Goal: Find specific page/section: Find specific page/section

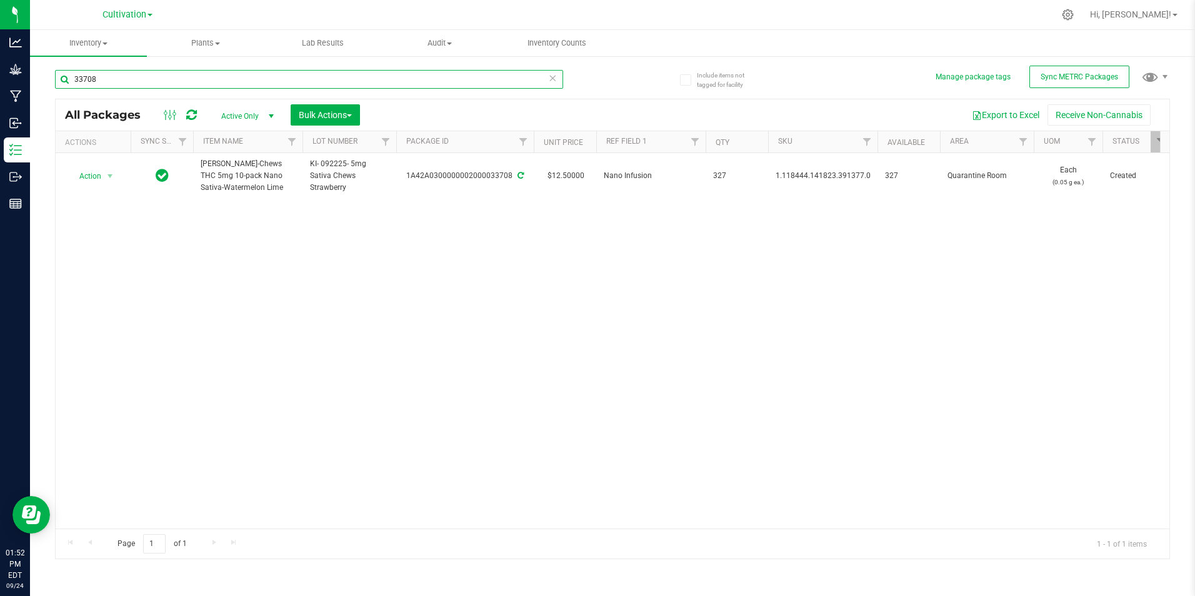
click at [199, 78] on input "33708" at bounding box center [309, 79] width 508 height 19
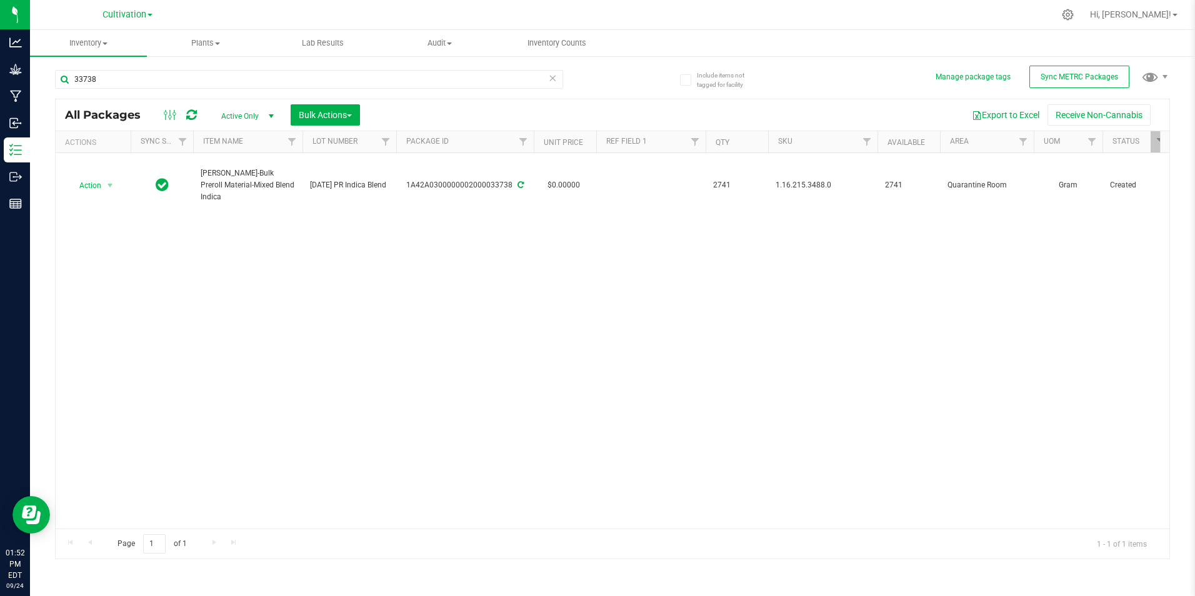
drag, startPoint x: 163, startPoint y: 91, endPoint x: 67, endPoint y: 64, distance: 100.1
click at [67, 64] on div "33738" at bounding box center [334, 79] width 558 height 40
drag, startPoint x: 67, startPoint y: 64, endPoint x: 116, endPoint y: 83, distance: 53.1
click at [116, 83] on input "33738" at bounding box center [309, 79] width 508 height 19
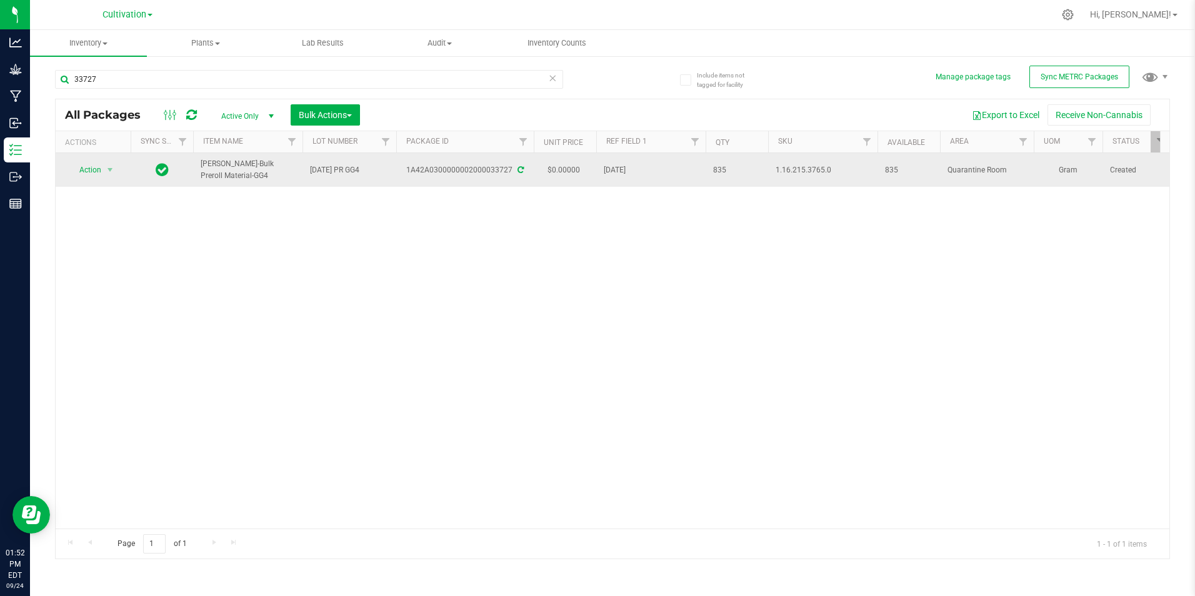
drag, startPoint x: 207, startPoint y: 180, endPoint x: 197, endPoint y: 170, distance: 14.1
click at [197, 171] on td "[PERSON_NAME]-Bulk Preroll Material-GG4" at bounding box center [247, 170] width 109 height 34
drag, startPoint x: 199, startPoint y: 169, endPoint x: 217, endPoint y: 174, distance: 18.2
click at [217, 174] on span "[PERSON_NAME]-Bulk Preroll Material-GG4" at bounding box center [248, 170] width 94 height 24
drag, startPoint x: 217, startPoint y: 174, endPoint x: 219, endPoint y: 181, distance: 7.1
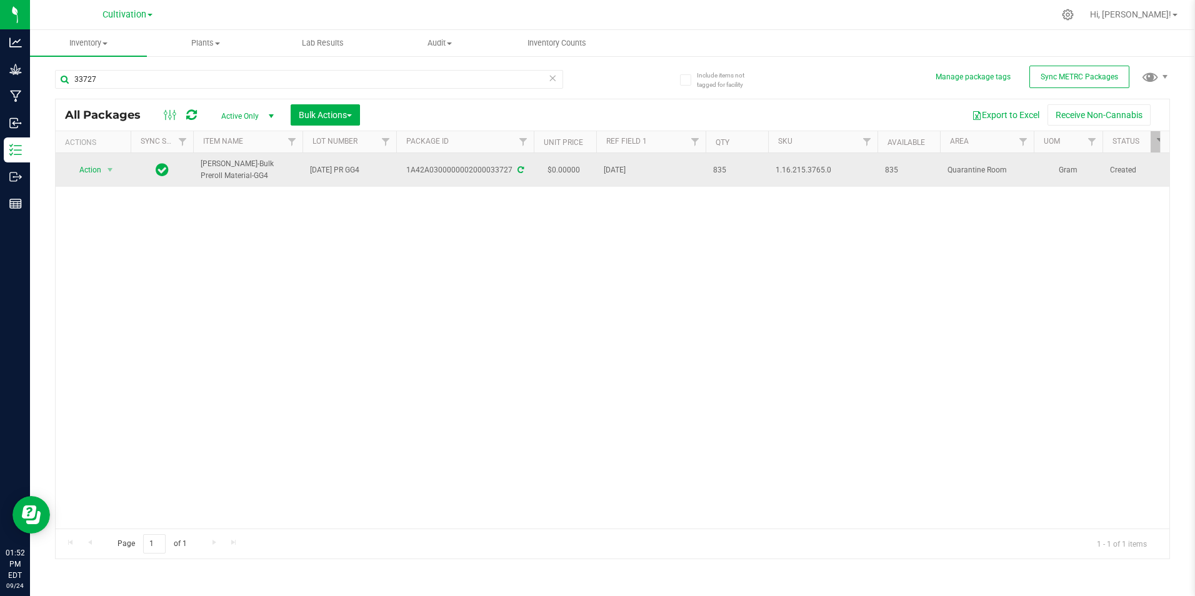
click at [219, 181] on span "[PERSON_NAME]-Bulk Preroll Material-GG4" at bounding box center [248, 170] width 94 height 24
drag, startPoint x: 219, startPoint y: 181, endPoint x: 203, endPoint y: 163, distance: 23.9
click at [203, 163] on span "[PERSON_NAME]-Bulk Preroll Material-GG4" at bounding box center [248, 170] width 94 height 24
copy span "[PERSON_NAME]-Bulk Preroll Material-GG4"
drag, startPoint x: 508, startPoint y: 173, endPoint x: 463, endPoint y: 177, distance: 44.6
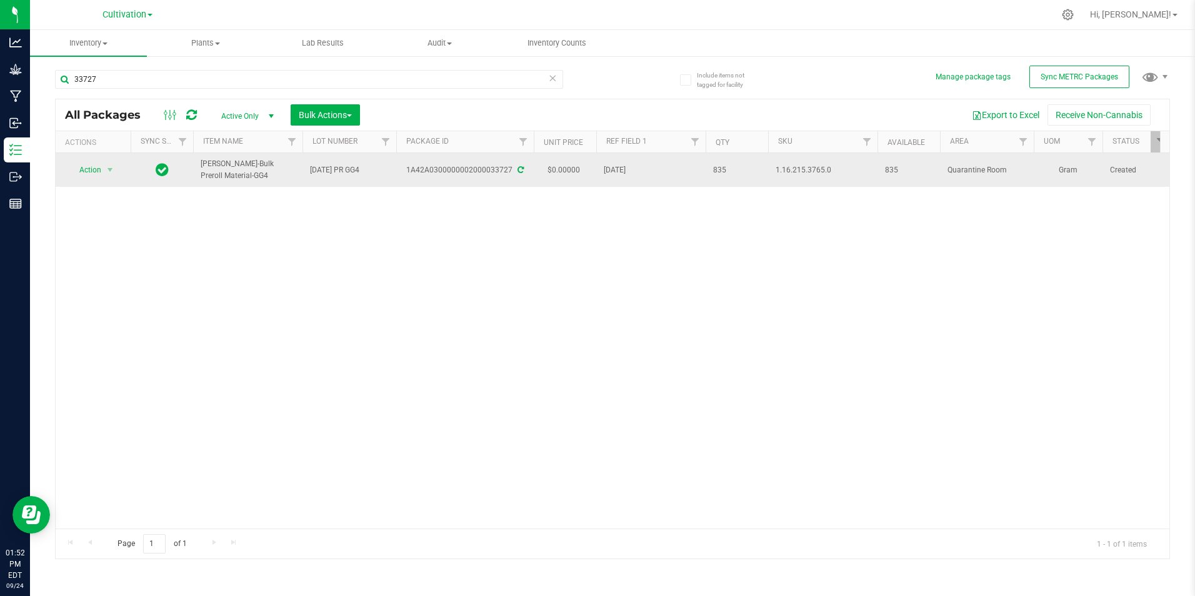
click at [463, 177] on td "1A42A0300000002000033727" at bounding box center [465, 170] width 138 height 34
drag, startPoint x: 406, startPoint y: 168, endPoint x: 511, endPoint y: 175, distance: 105.9
click at [511, 175] on div "1A42A0300000002000033727" at bounding box center [465, 170] width 141 height 12
drag, startPoint x: 511, startPoint y: 175, endPoint x: 503, endPoint y: 174, distance: 8.2
copy div "1A42A0300000002000033727"
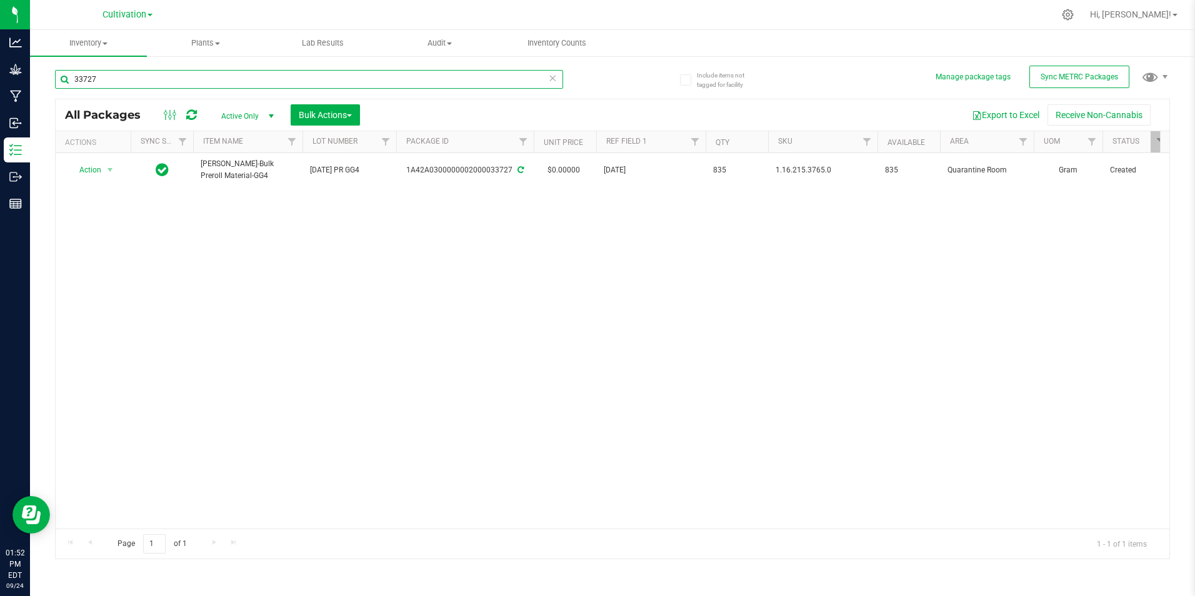
click at [128, 73] on input "33727" at bounding box center [309, 79] width 508 height 19
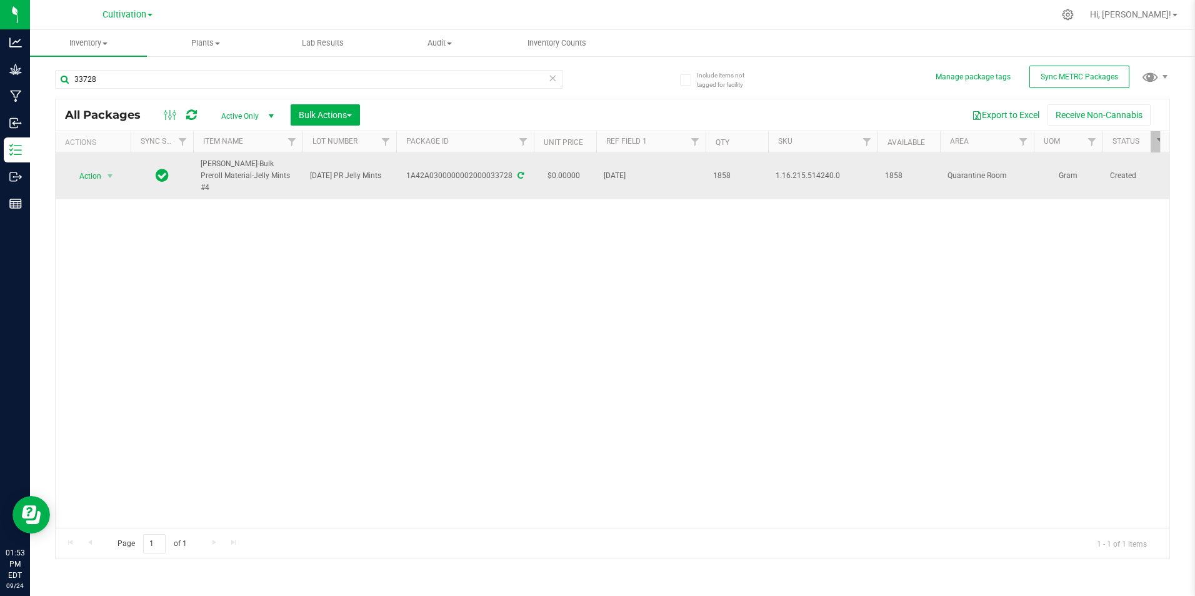
drag, startPoint x: 253, startPoint y: 178, endPoint x: 201, endPoint y: 165, distance: 53.4
click at [201, 165] on span "[PERSON_NAME]-Bulk Preroll Material-Jelly Mints #4" at bounding box center [248, 176] width 94 height 36
copy span "[PERSON_NAME]-Bulk Preroll Material-Jelly Mints #4"
drag, startPoint x: 407, startPoint y: 166, endPoint x: 513, endPoint y: 171, distance: 105.8
click at [513, 171] on div "1A42A0300000002000033728" at bounding box center [465, 176] width 141 height 12
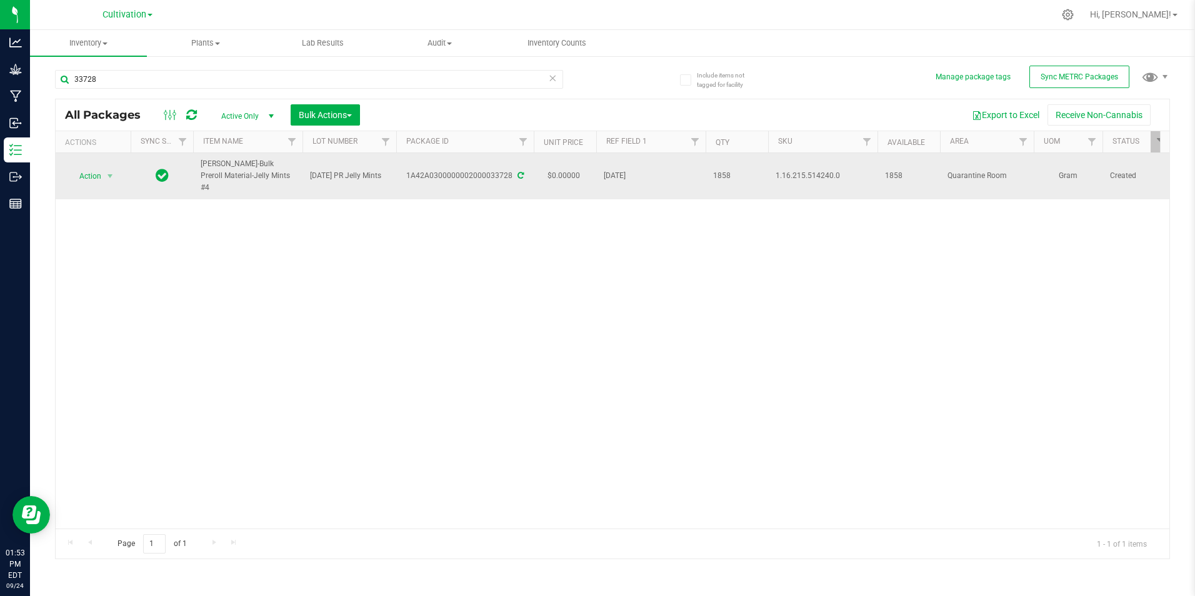
drag, startPoint x: 513, startPoint y: 171, endPoint x: 505, endPoint y: 173, distance: 8.3
copy div "1A42A0300000002000033728"
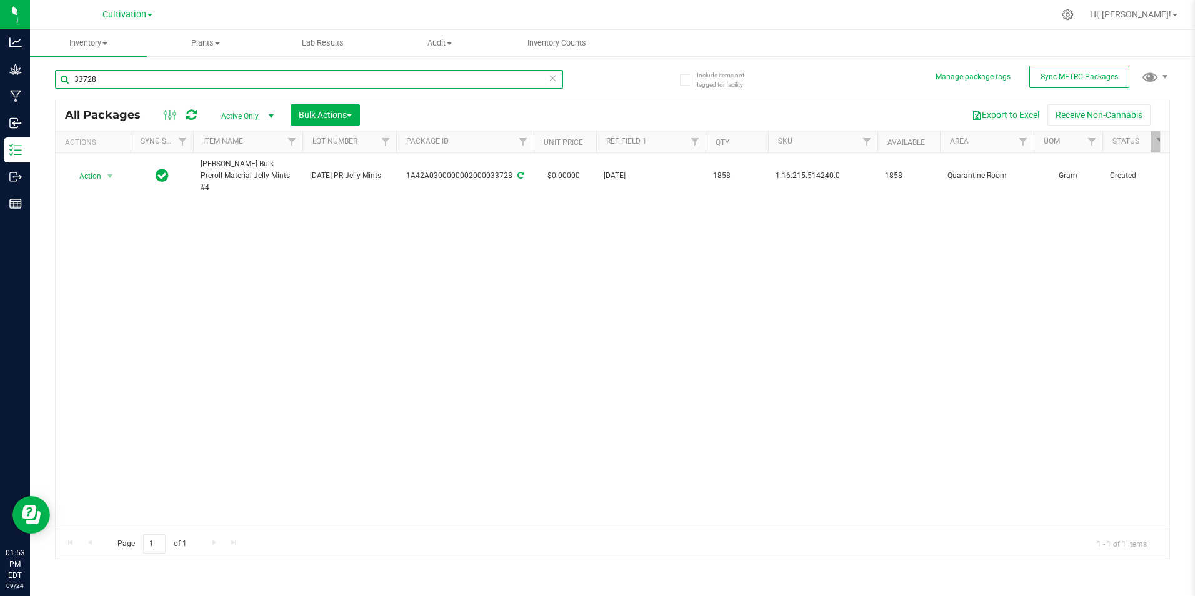
click at [174, 74] on input "33728" at bounding box center [309, 79] width 508 height 19
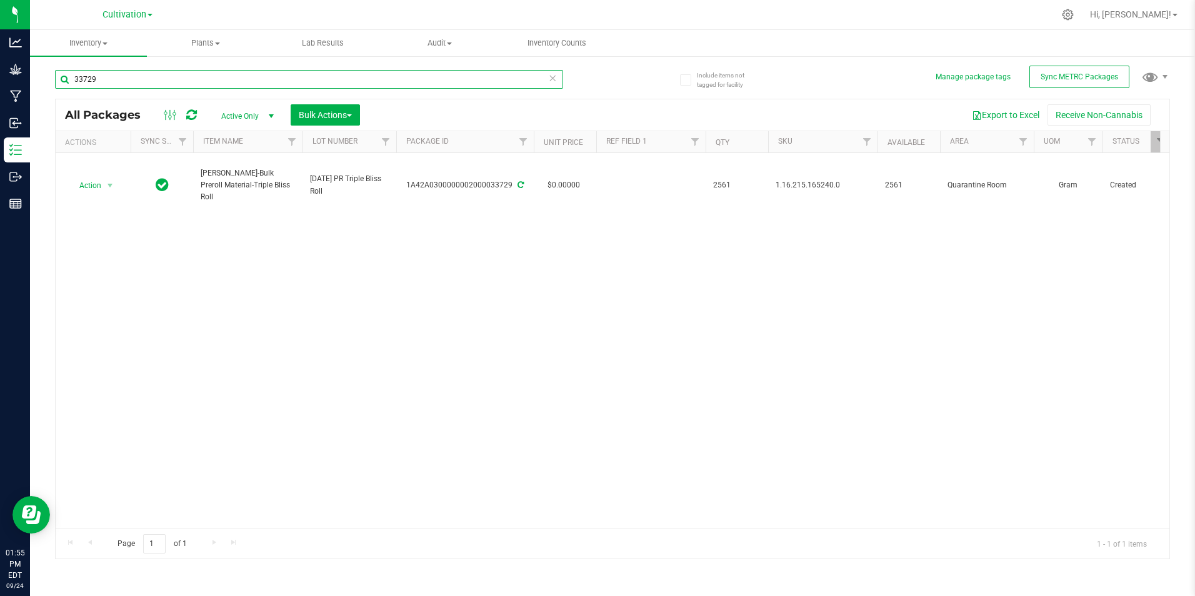
click at [124, 79] on input "33729" at bounding box center [309, 79] width 508 height 19
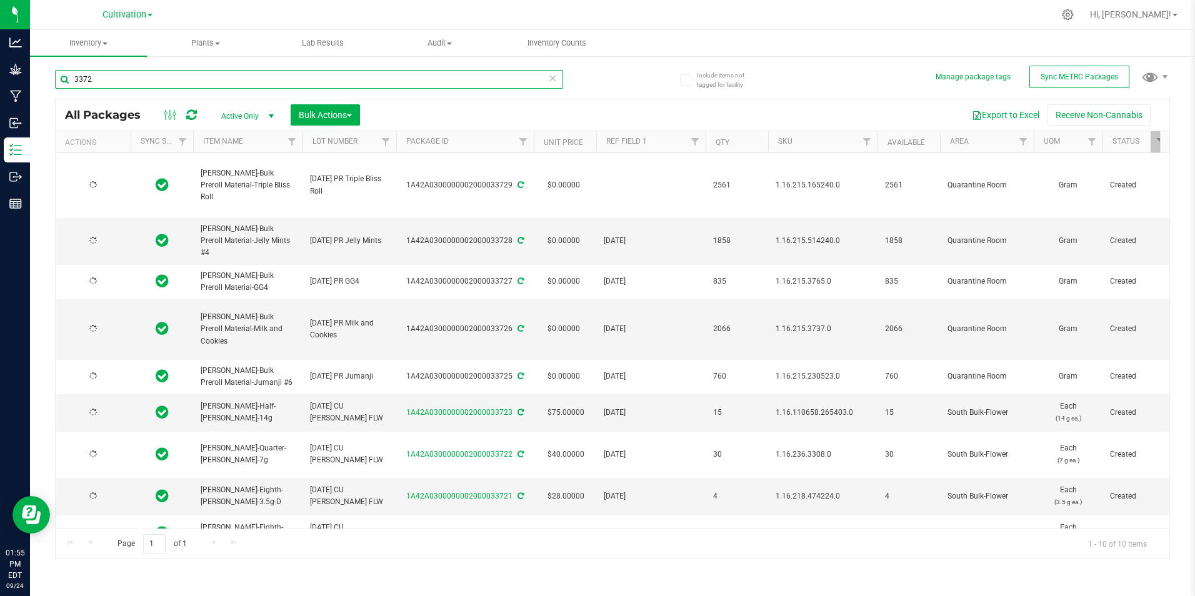
click at [158, 76] on input "3372" at bounding box center [309, 79] width 508 height 19
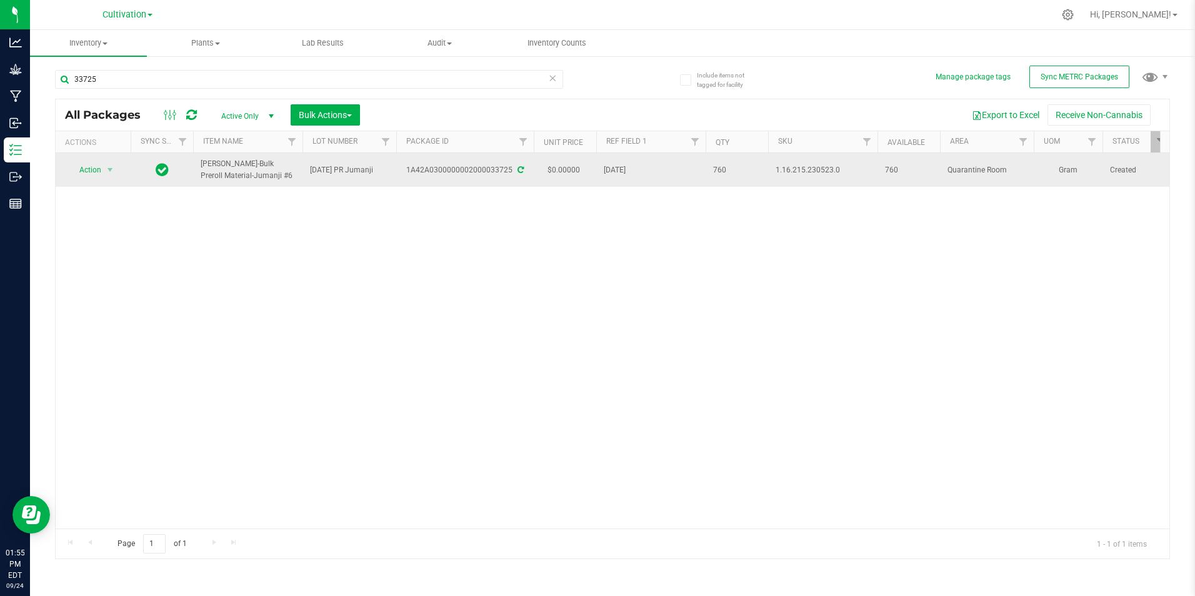
drag, startPoint x: 241, startPoint y: 181, endPoint x: 196, endPoint y: 169, distance: 47.2
click at [196, 169] on td "[PERSON_NAME]-Bulk Preroll Material-Jumanji #6" at bounding box center [247, 170] width 109 height 34
drag, startPoint x: 196, startPoint y: 169, endPoint x: 205, endPoint y: 169, distance: 9.4
drag, startPoint x: 205, startPoint y: 169, endPoint x: 265, endPoint y: 182, distance: 61.4
click at [265, 182] on td "[PERSON_NAME]-Bulk Preroll Material-Jumanji #6" at bounding box center [247, 170] width 109 height 34
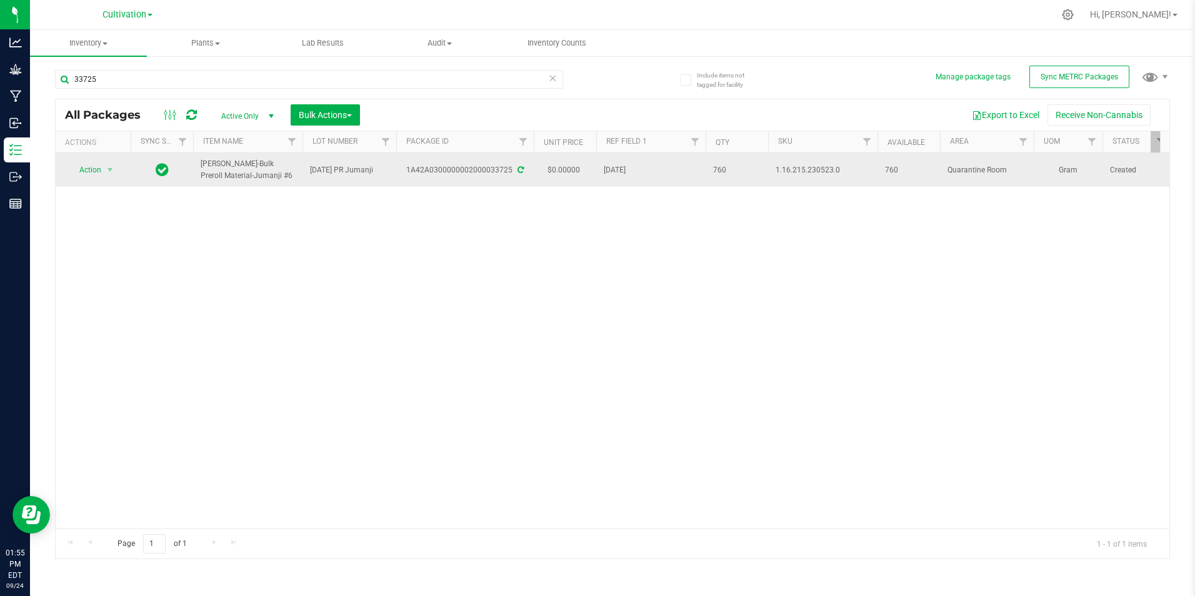
drag, startPoint x: 265, startPoint y: 182, endPoint x: 235, endPoint y: 177, distance: 30.4
copy span "[PERSON_NAME]-Bulk Preroll Material-Jumanji #6"
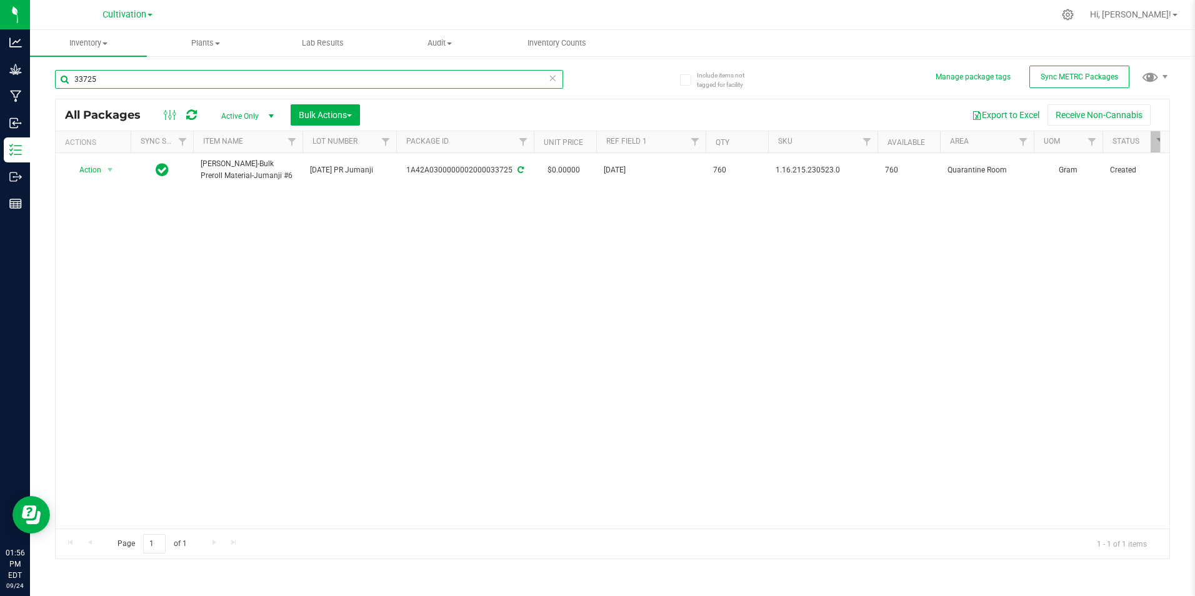
click at [118, 77] on input "33725" at bounding box center [309, 79] width 508 height 19
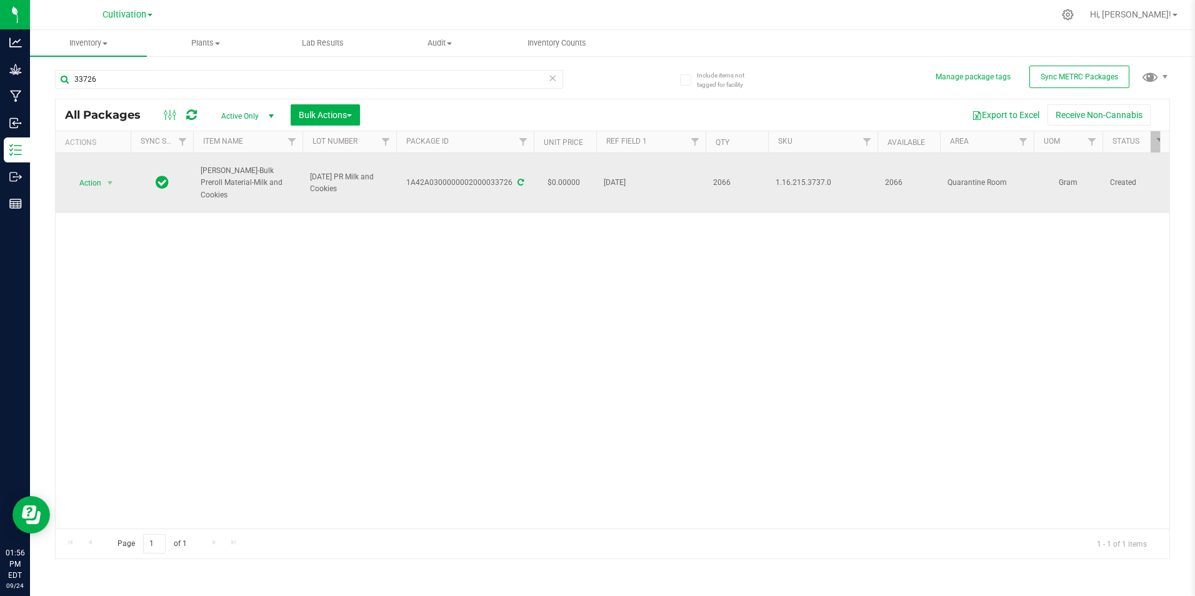
drag, startPoint x: 268, startPoint y: 192, endPoint x: 199, endPoint y: 180, distance: 69.8
click at [199, 180] on td "[PERSON_NAME]-Bulk Preroll Material-Milk and Cookies" at bounding box center [247, 183] width 109 height 60
drag, startPoint x: 199, startPoint y: 180, endPoint x: 256, endPoint y: 191, distance: 58.0
click at [256, 191] on td "[PERSON_NAME]-Bulk Preroll Material-Milk and Cookies" at bounding box center [247, 183] width 109 height 60
copy span "[PERSON_NAME]-Bulk Preroll Material-Milk and Cookies"
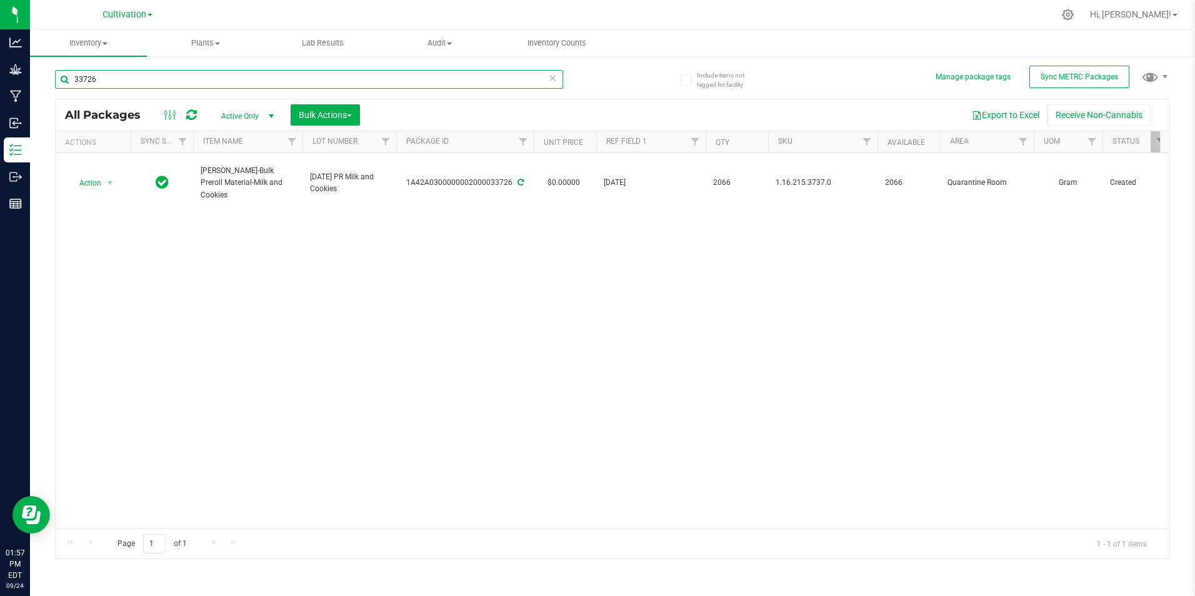
click at [141, 75] on input "33726" at bounding box center [309, 79] width 508 height 19
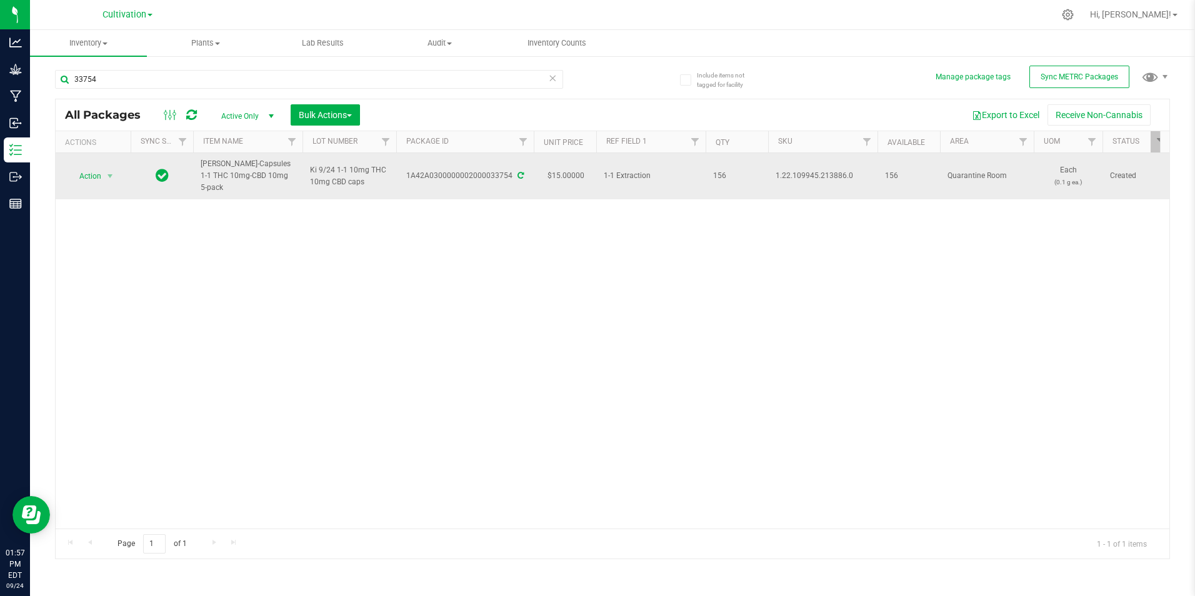
drag, startPoint x: 283, startPoint y: 179, endPoint x: 199, endPoint y: 164, distance: 85.1
click at [198, 164] on td "[PERSON_NAME]-Capsules 1-1 THC 10mg-CBD 10mg 5-pack" at bounding box center [247, 176] width 109 height 46
drag, startPoint x: 203, startPoint y: 164, endPoint x: 286, endPoint y: 183, distance: 85.1
click at [286, 183] on td "[PERSON_NAME]-Capsules 1-1 THC 10mg-CBD 10mg 5-pack" at bounding box center [247, 176] width 109 height 46
drag, startPoint x: 286, startPoint y: 183, endPoint x: 264, endPoint y: 176, distance: 22.8
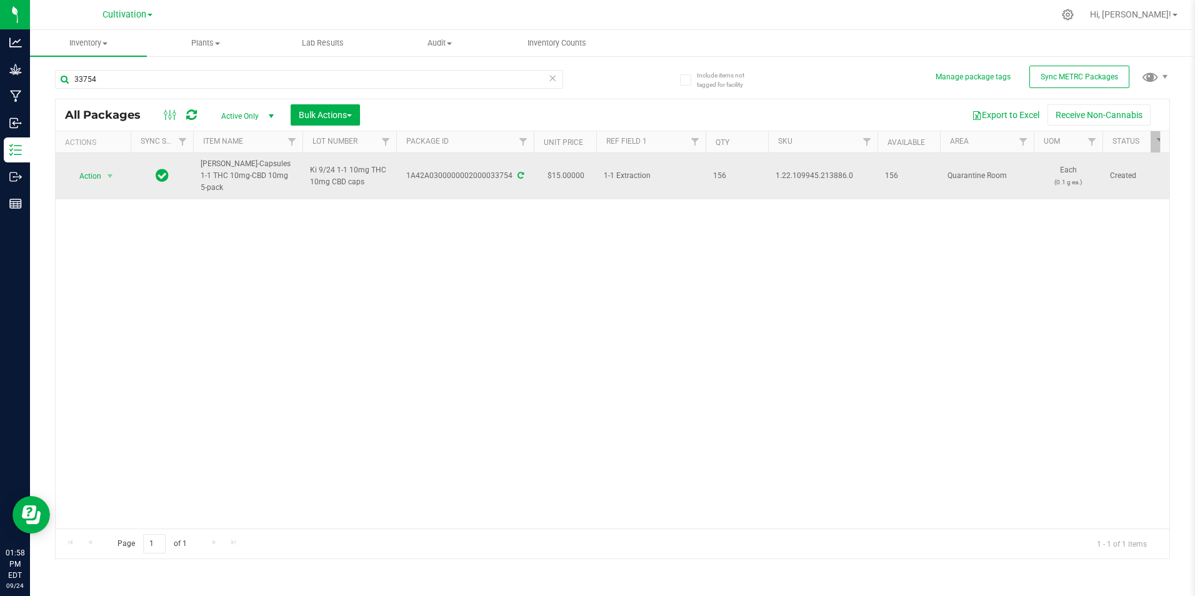
copy span "[PERSON_NAME]-Capsules 1-1 THC 10mg-CBD 10mg 5-pack"
drag, startPoint x: 511, startPoint y: 172, endPoint x: 408, endPoint y: 174, distance: 103.2
click at [408, 174] on div "1A42A0300000002000033754" at bounding box center [465, 176] width 141 height 12
copy div "1A42A0300000002000033754"
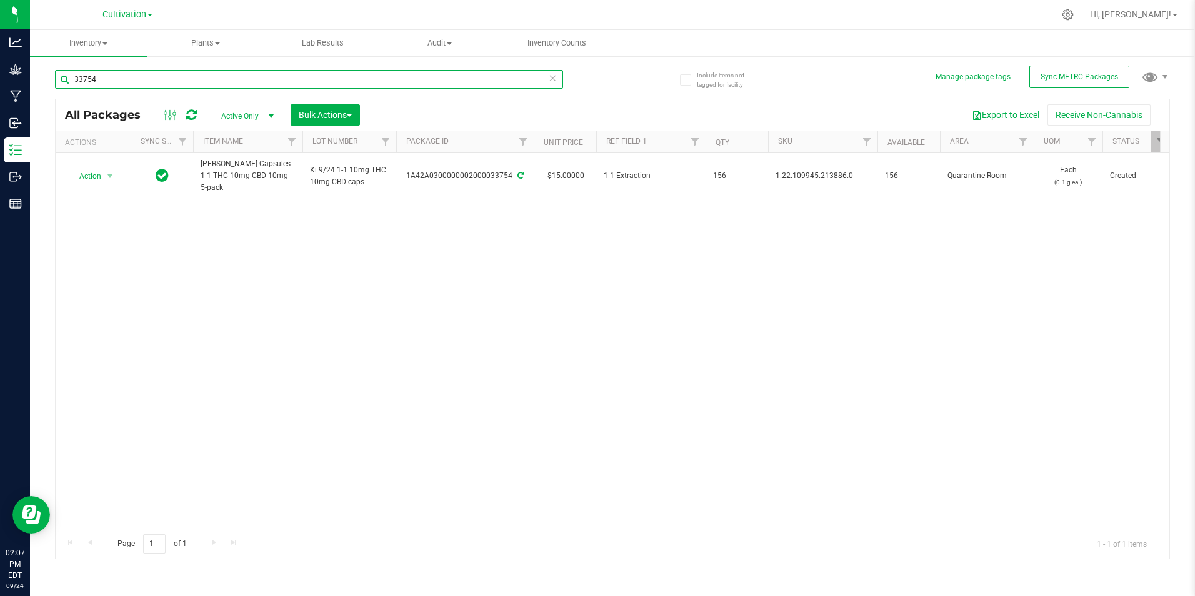
click at [207, 76] on input "33754" at bounding box center [309, 79] width 508 height 19
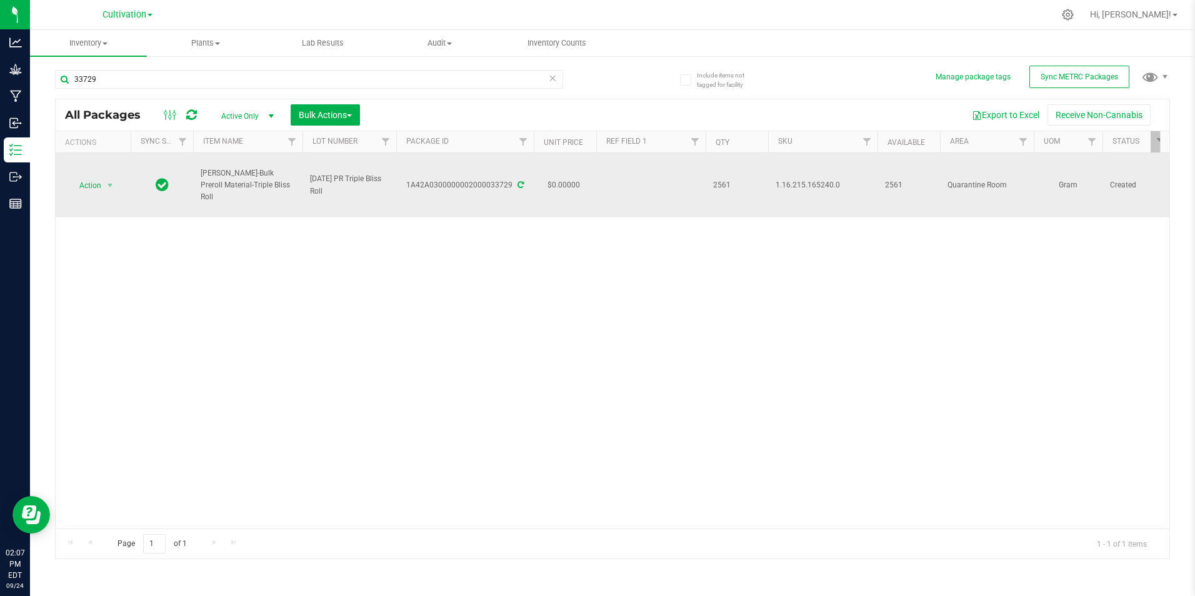
drag, startPoint x: 235, startPoint y: 195, endPoint x: 199, endPoint y: 181, distance: 39.0
click at [199, 181] on td "[PERSON_NAME]-Bulk Preroll Material-Triple Bliss Roll" at bounding box center [247, 185] width 109 height 64
copy span "[PERSON_NAME]-Bulk Preroll Material-Triple Bliss Roll"
drag, startPoint x: 512, startPoint y: 187, endPoint x: 408, endPoint y: 190, distance: 104.5
click at [408, 190] on div "1A42A0300000002000033729" at bounding box center [465, 185] width 141 height 12
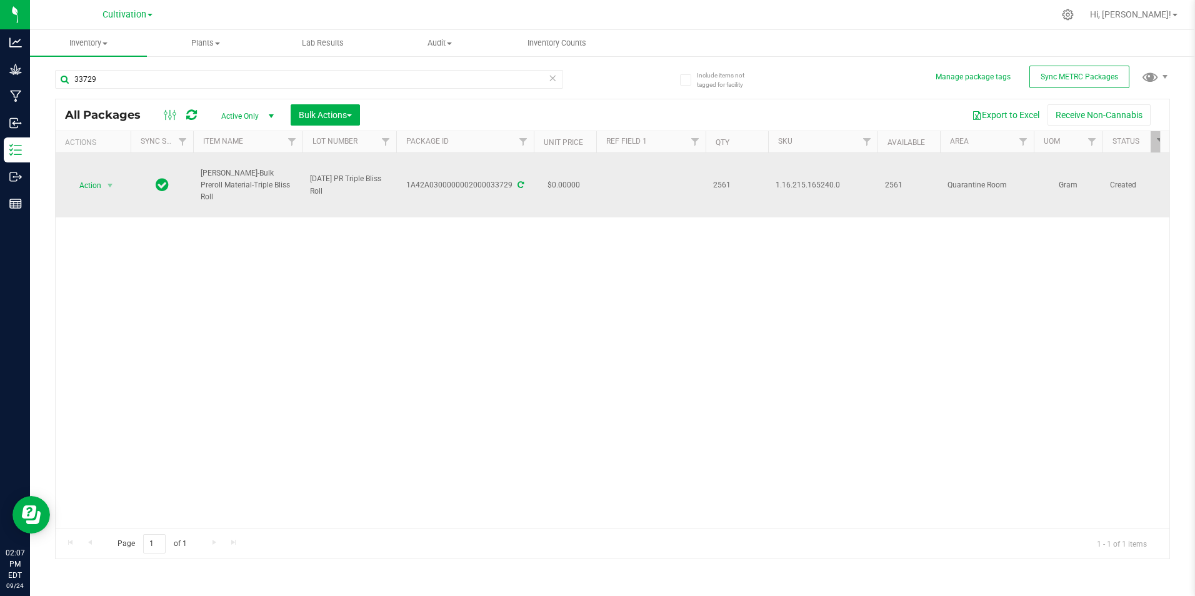
copy div "1A42A0300000002000033729"
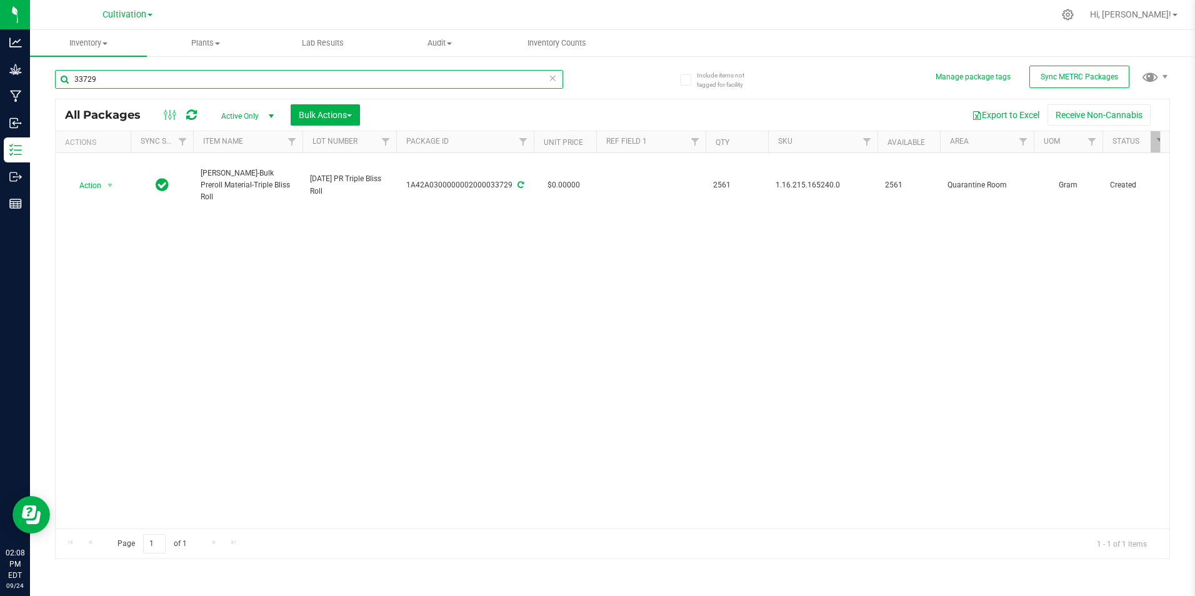
click at [161, 85] on input "33729" at bounding box center [309, 79] width 508 height 19
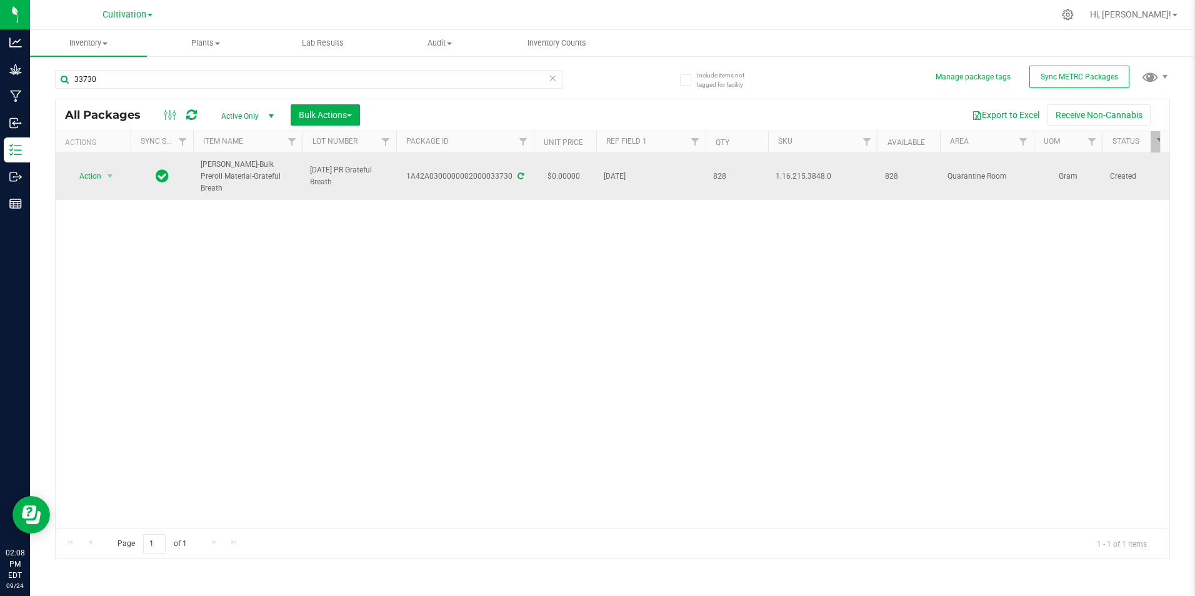
drag, startPoint x: 255, startPoint y: 184, endPoint x: 202, endPoint y: 171, distance: 54.7
click at [202, 171] on span "[PERSON_NAME]-Bulk Preroll Material-Grateful Breath" at bounding box center [248, 177] width 94 height 36
drag, startPoint x: 404, startPoint y: 176, endPoint x: 510, endPoint y: 174, distance: 106.3
click at [510, 174] on div "1A42A0300000002000033730" at bounding box center [465, 177] width 141 height 12
drag, startPoint x: 510, startPoint y: 174, endPoint x: 496, endPoint y: 179, distance: 14.6
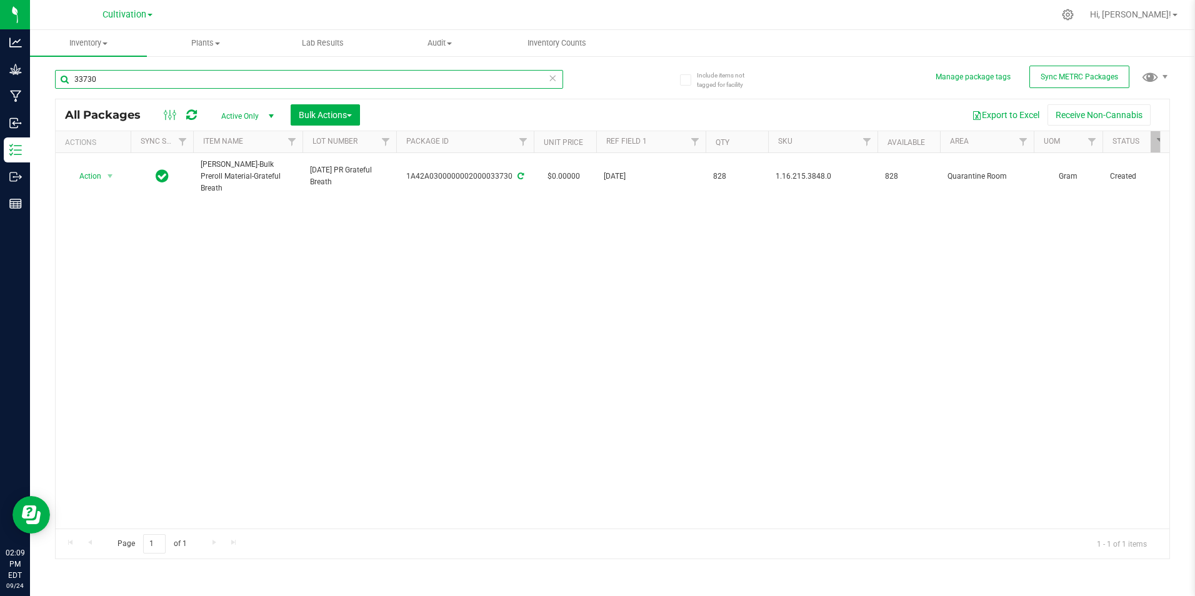
click at [228, 77] on input "33730" at bounding box center [309, 79] width 508 height 19
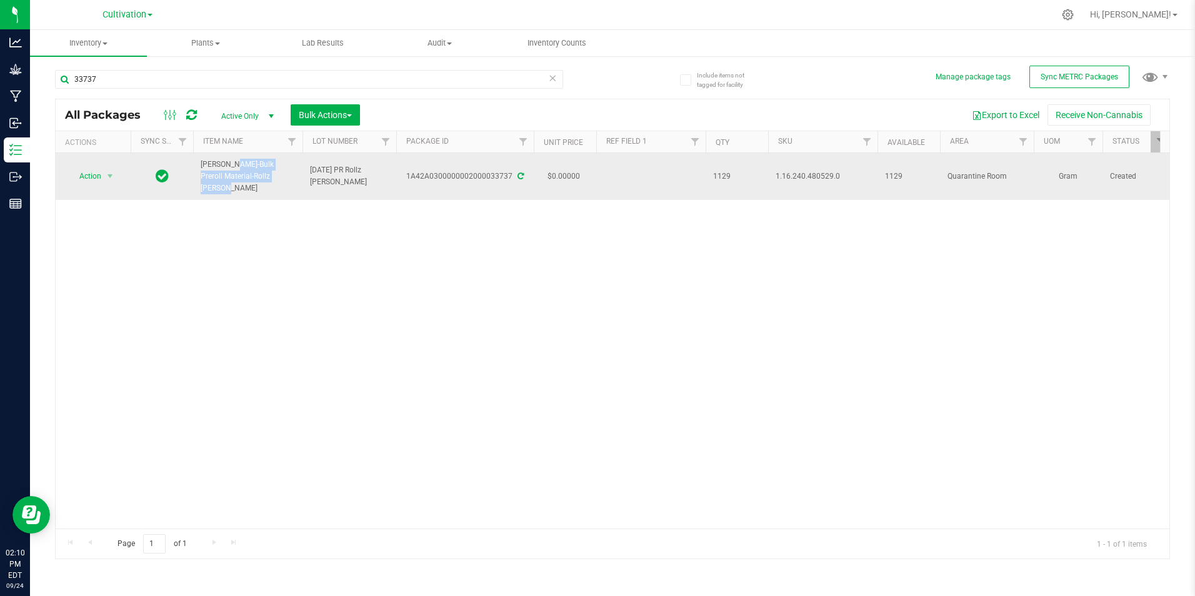
drag, startPoint x: 232, startPoint y: 183, endPoint x: 201, endPoint y: 176, distance: 31.5
click at [201, 176] on span "[PERSON_NAME]-Bulk Preroll Material-Rollz [PERSON_NAME]" at bounding box center [248, 177] width 94 height 36
drag, startPoint x: 508, startPoint y: 177, endPoint x: 410, endPoint y: 180, distance: 98.2
click at [410, 180] on div "1A42A0300000002000033737" at bounding box center [465, 177] width 141 height 12
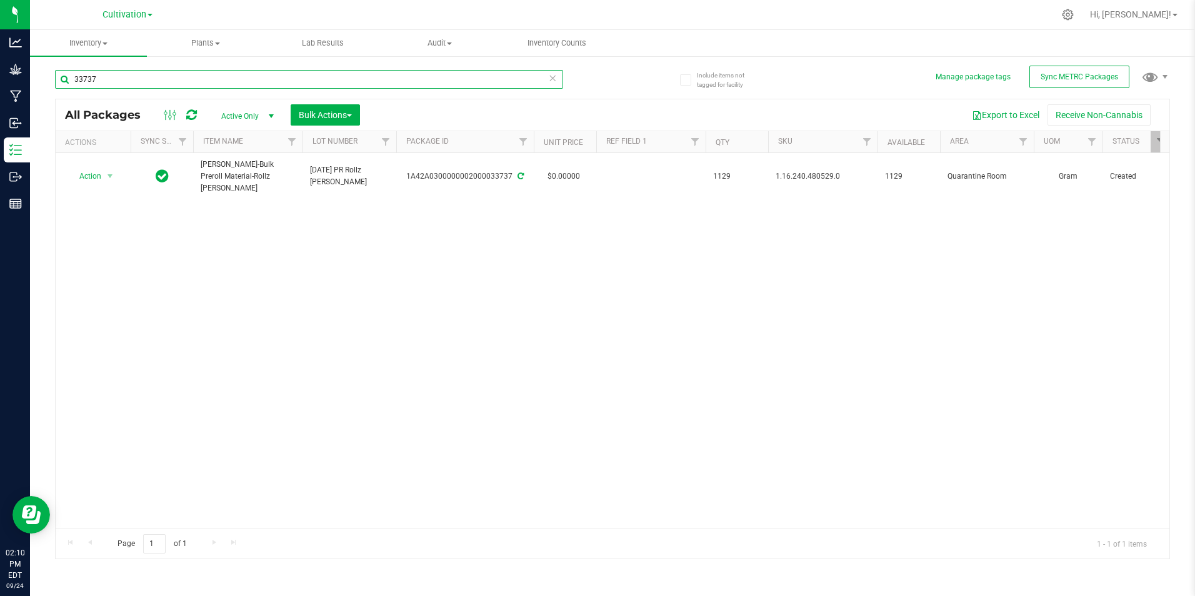
click at [143, 86] on input "33737" at bounding box center [309, 79] width 508 height 19
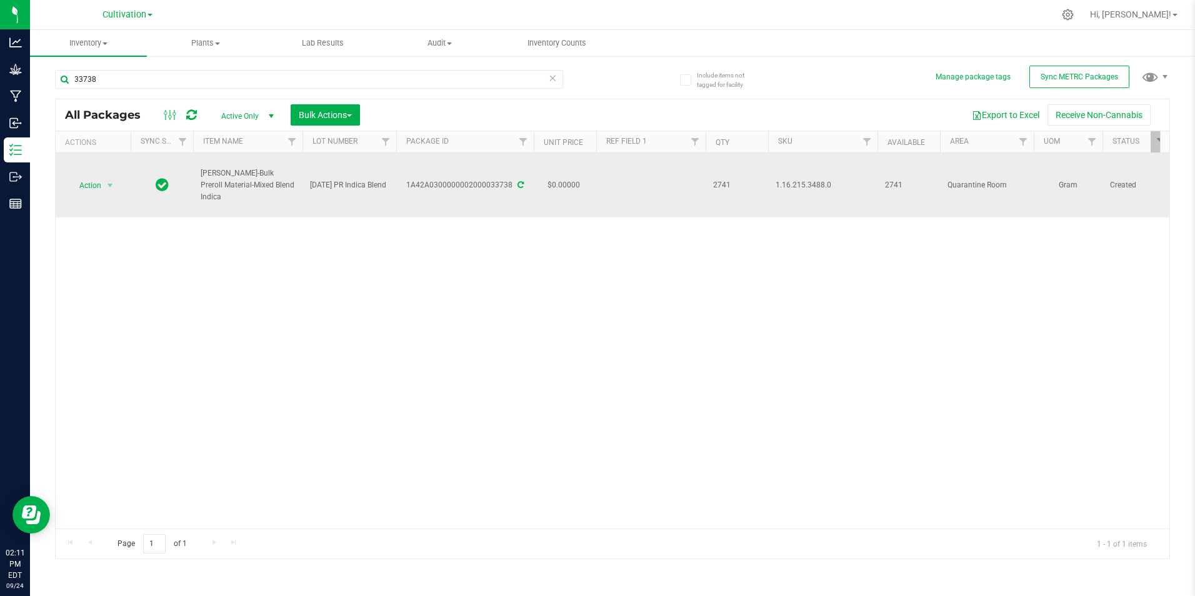
drag, startPoint x: 254, startPoint y: 198, endPoint x: 199, endPoint y: 184, distance: 56.7
click at [199, 184] on td "[PERSON_NAME]-Bulk Preroll Material-Mixed Blend Indica" at bounding box center [247, 185] width 109 height 64
drag, startPoint x: 199, startPoint y: 184, endPoint x: 209, endPoint y: 184, distance: 10.0
drag, startPoint x: 512, startPoint y: 186, endPoint x: 409, endPoint y: 185, distance: 103.2
click at [409, 185] on div "1A42A0300000002000033738" at bounding box center [465, 185] width 141 height 12
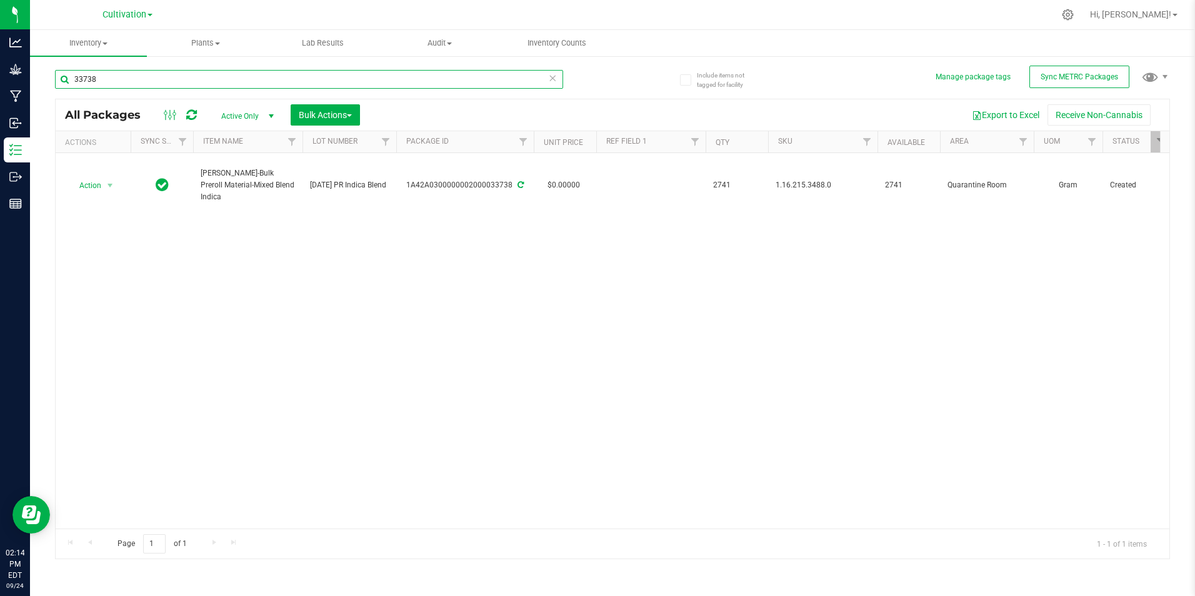
click at [144, 82] on input "33738" at bounding box center [309, 79] width 508 height 19
type input "33725"
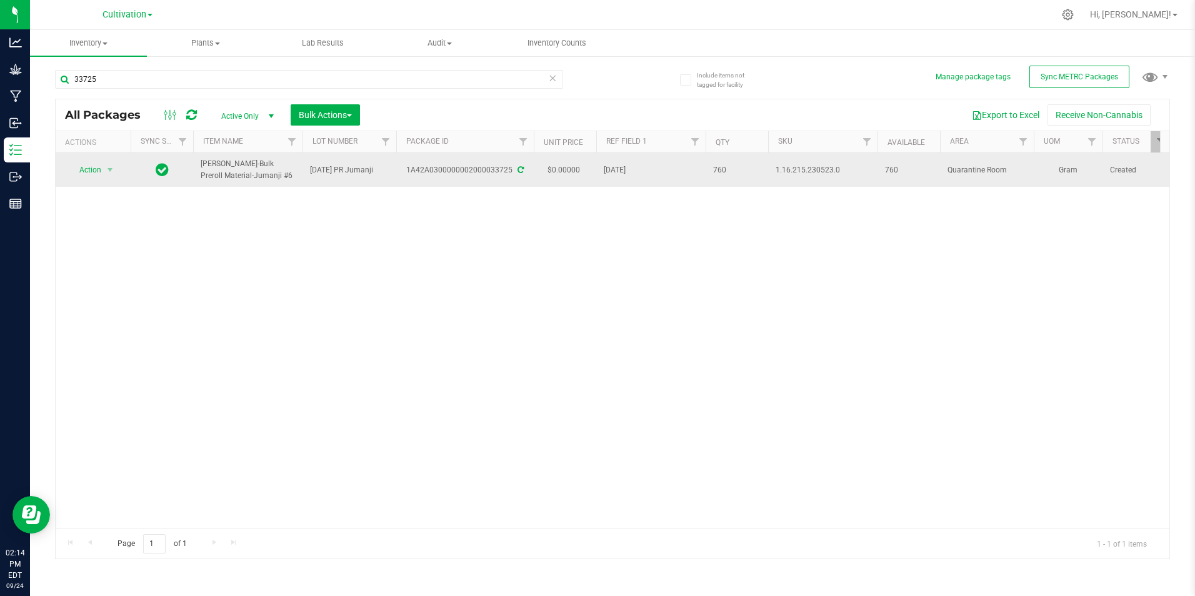
drag, startPoint x: 511, startPoint y: 171, endPoint x: 408, endPoint y: 171, distance: 103.2
click at [408, 171] on div "1A42A0300000002000033725" at bounding box center [465, 170] width 141 height 12
